Goal: Download file/media

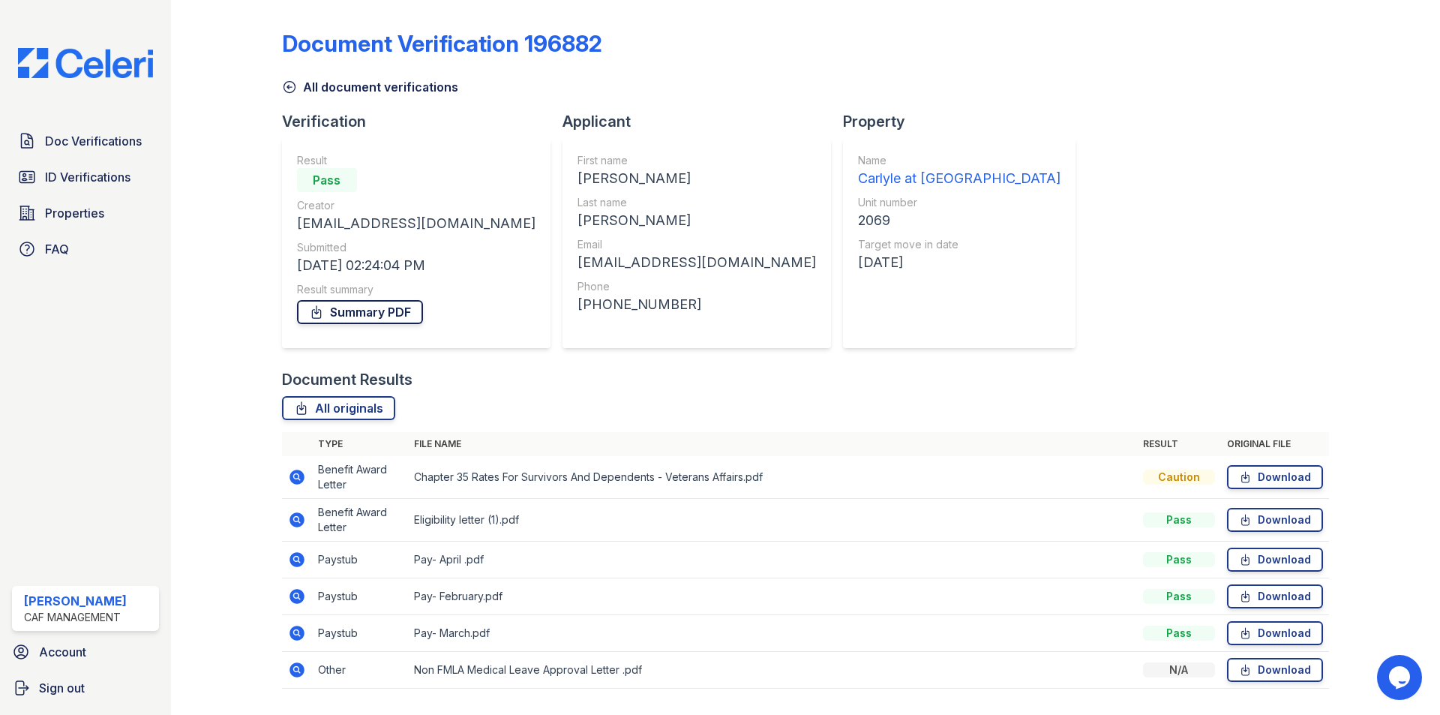
click at [388, 307] on link "Summary PDF" at bounding box center [360, 312] width 126 height 24
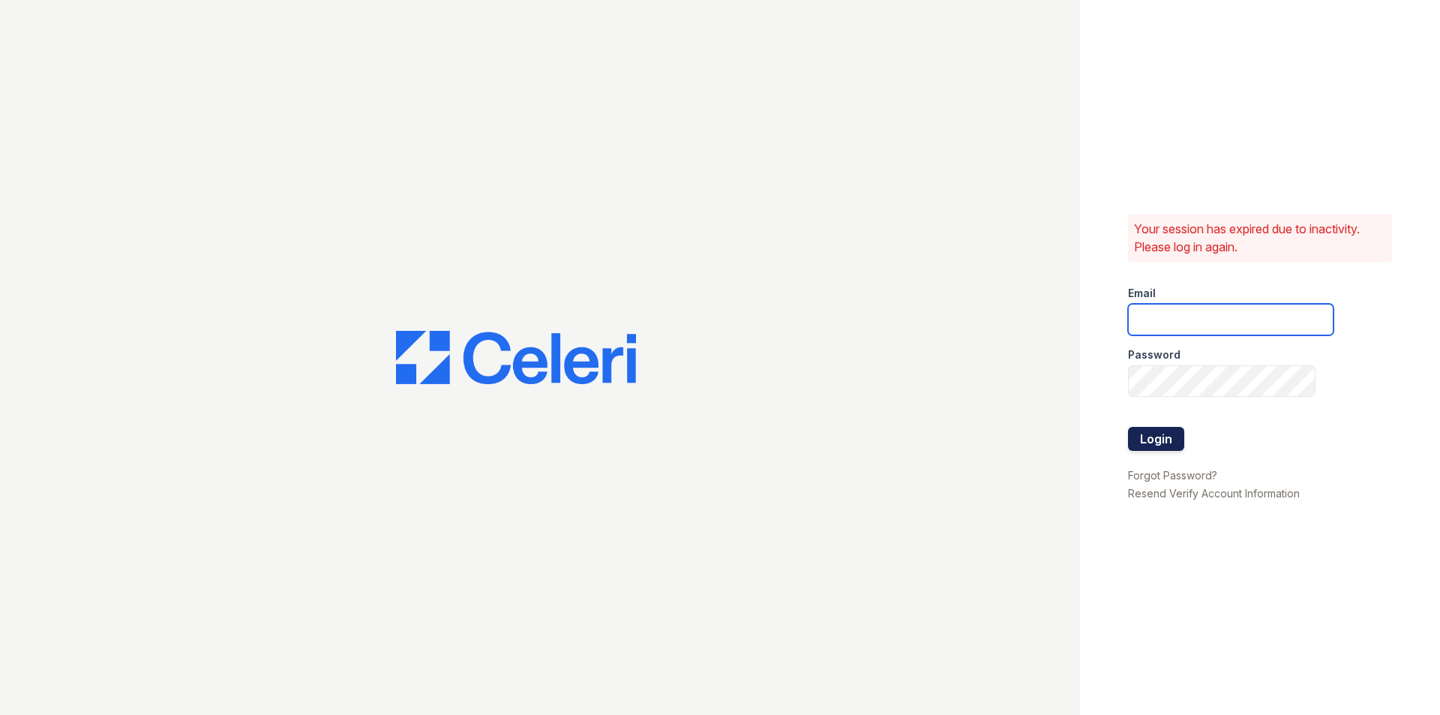
type input "carlylesouth2@cafmanagement.com"
click at [1170, 438] on button "Login" at bounding box center [1156, 439] width 56 height 24
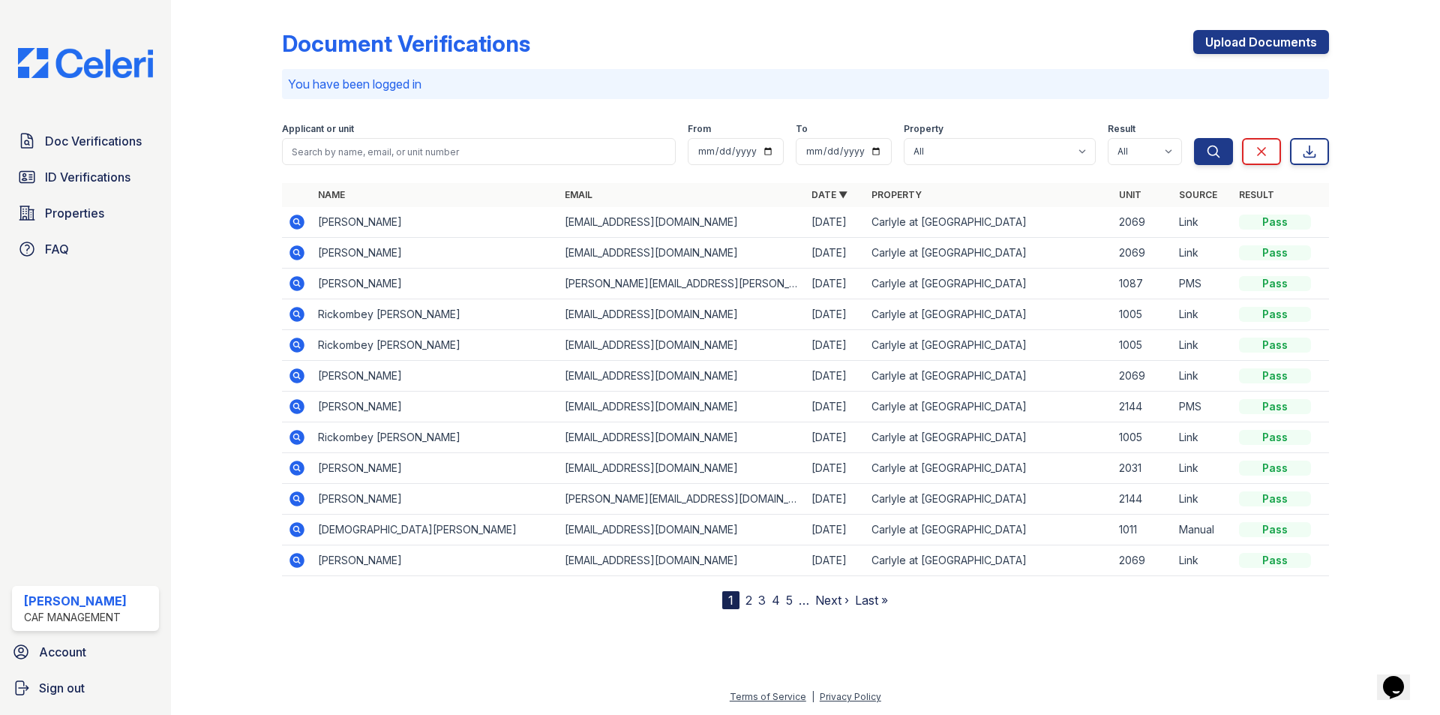
click at [295, 221] on icon at bounding box center [296, 221] width 4 height 4
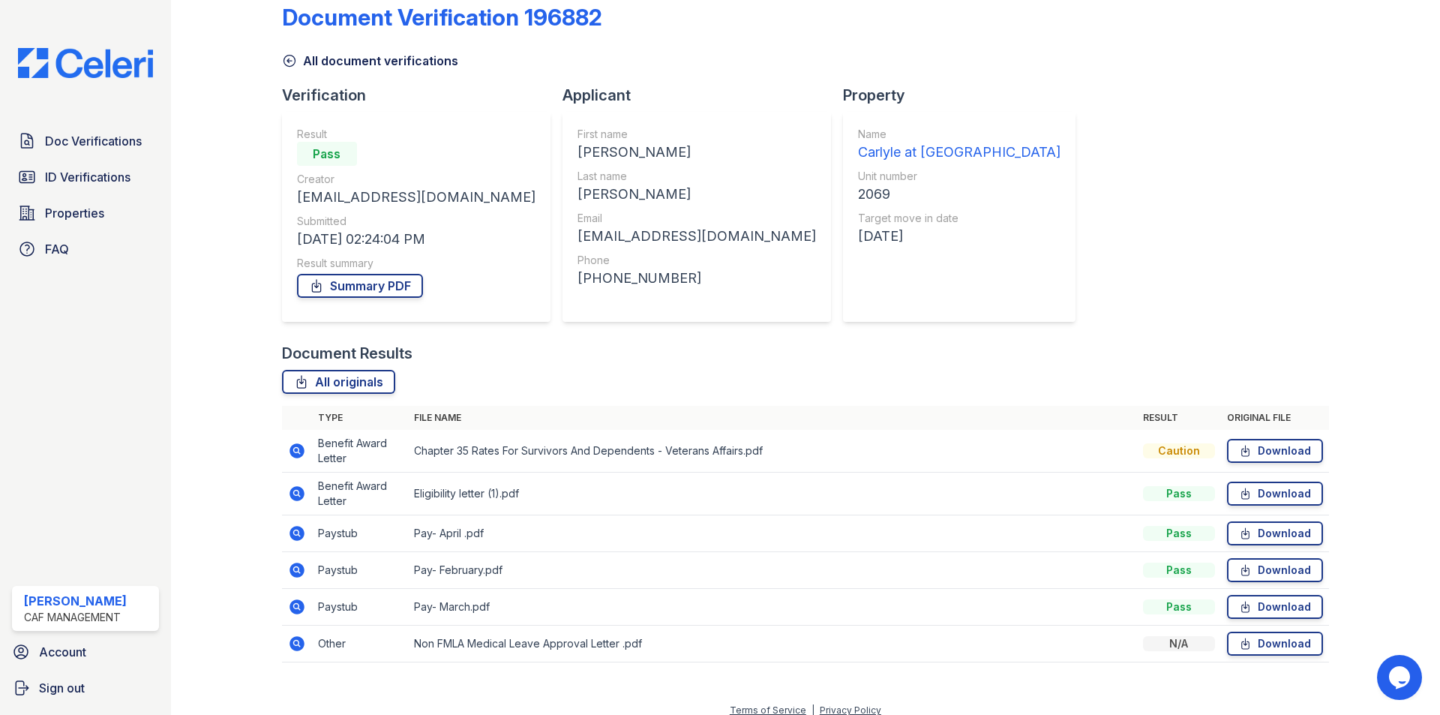
scroll to position [40, 0]
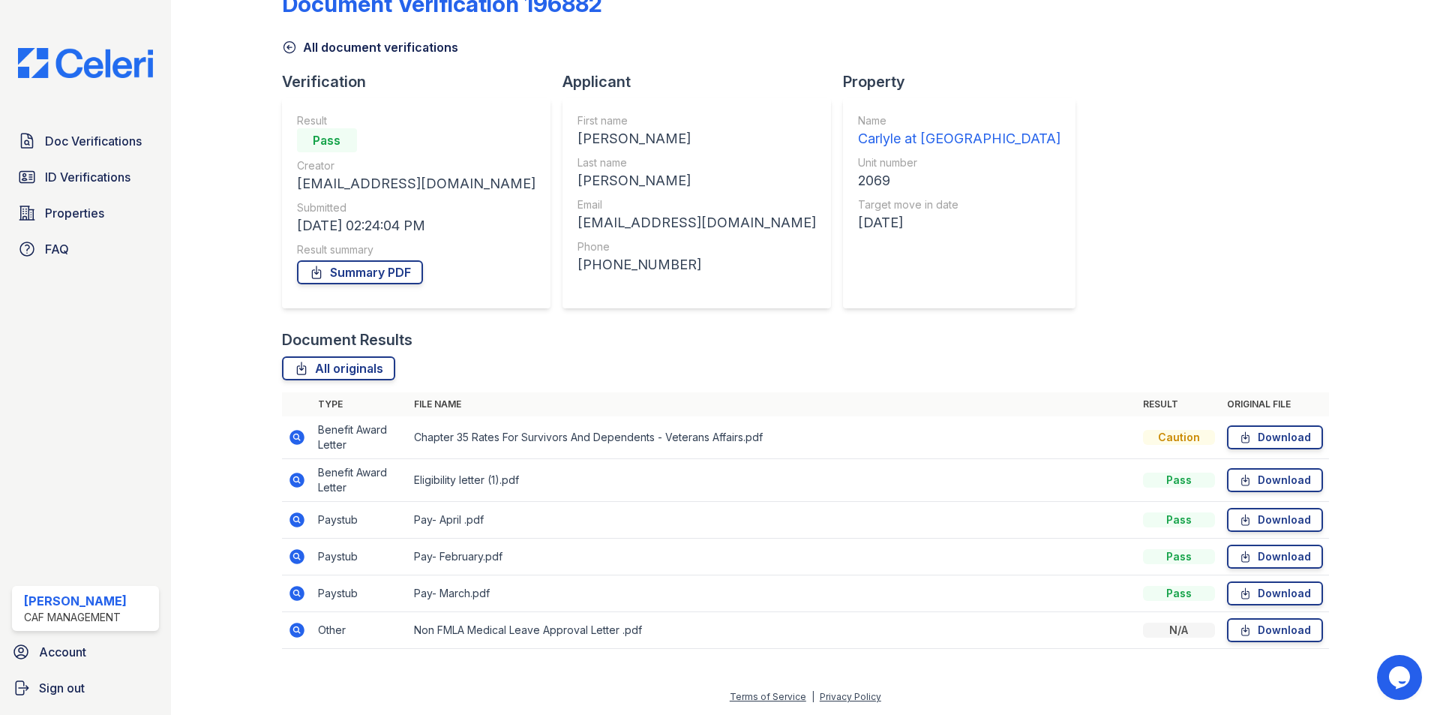
click at [300, 480] on icon at bounding box center [296, 479] width 15 height 15
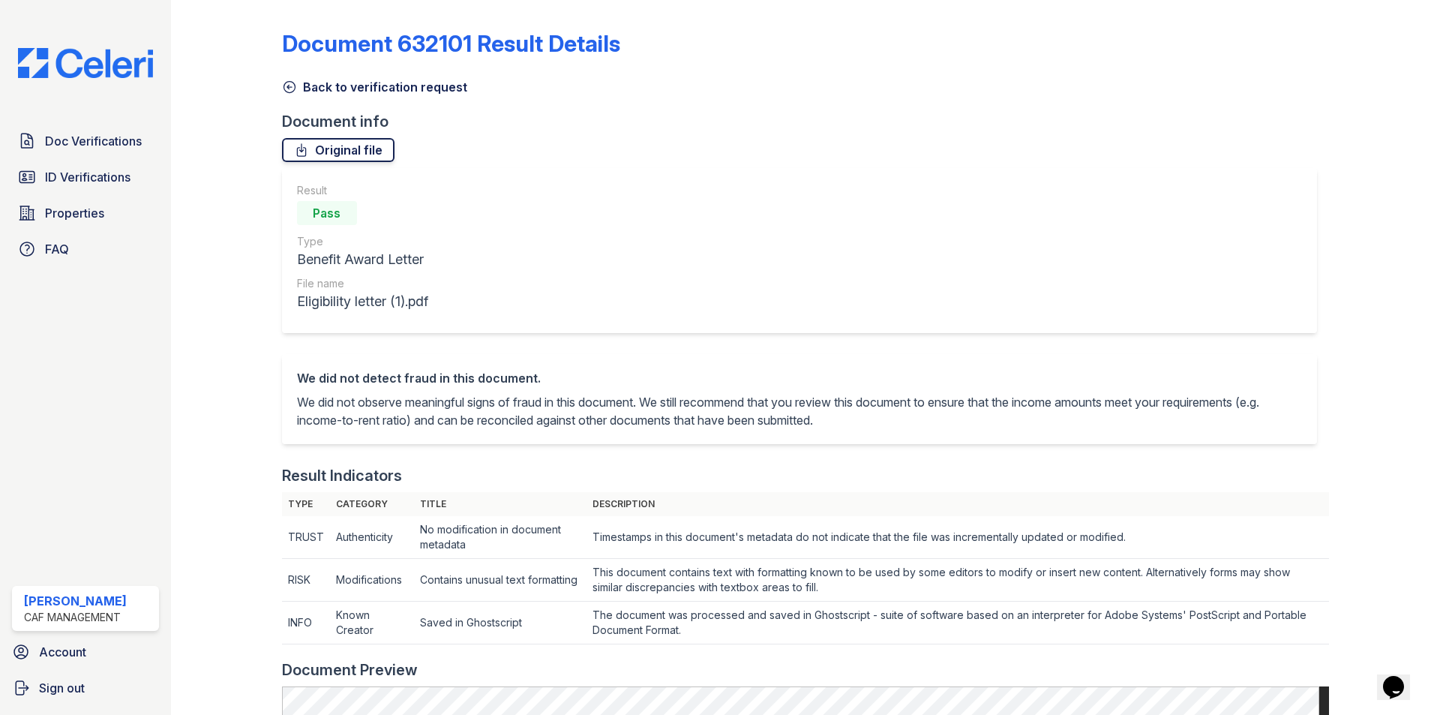
click at [370, 150] on link "Original file" at bounding box center [338, 150] width 112 height 24
